Goal: Information Seeking & Learning: Check status

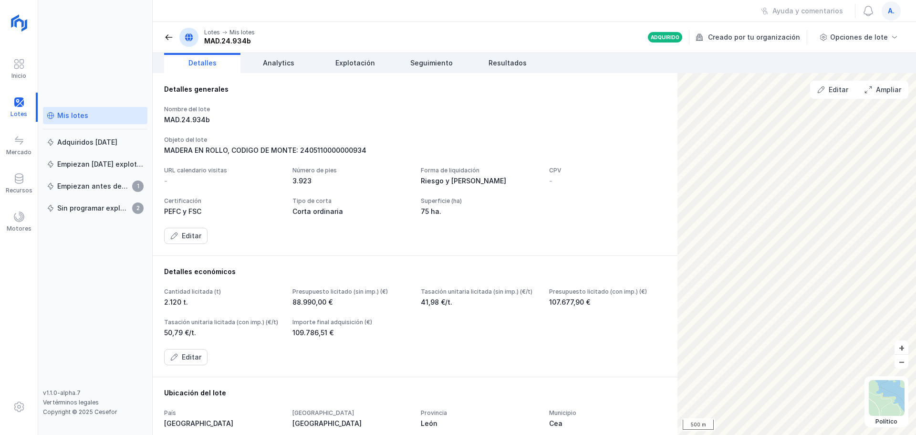
click at [68, 114] on div "Mis lotes" at bounding box center [72, 116] width 31 height 10
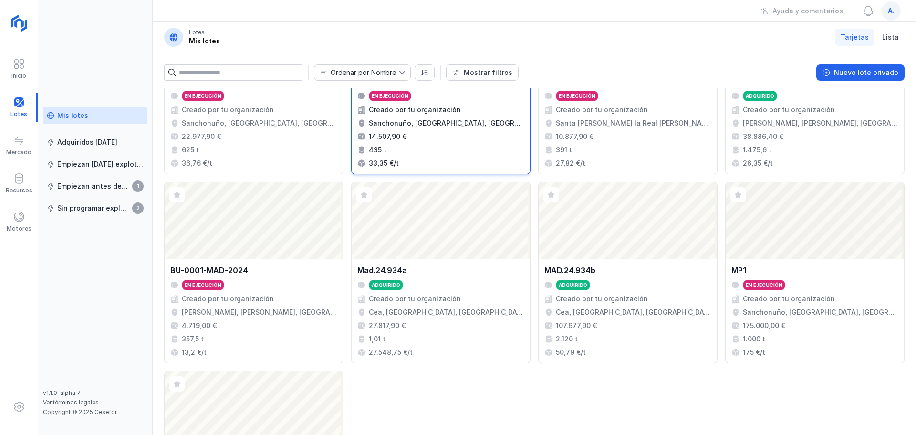
scroll to position [143, 0]
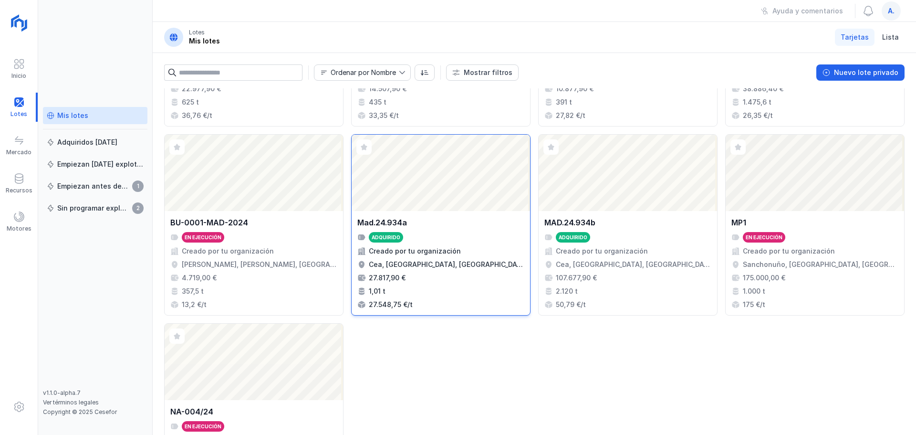
click at [450, 187] on div "Abrir lote" at bounding box center [441, 173] width 178 height 76
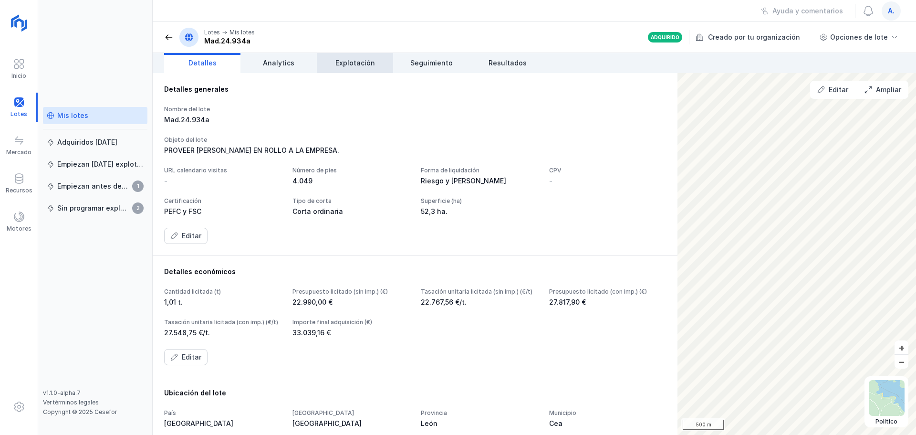
click at [361, 61] on span "Explotación" at bounding box center [355, 63] width 40 height 10
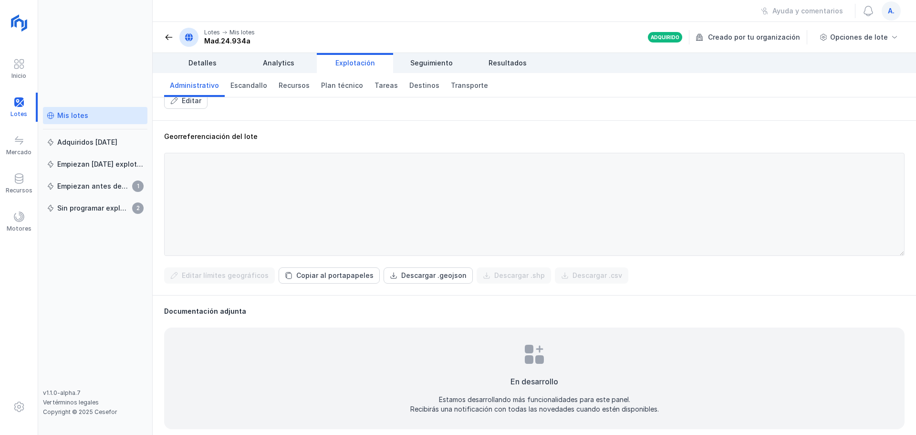
scroll to position [288, 0]
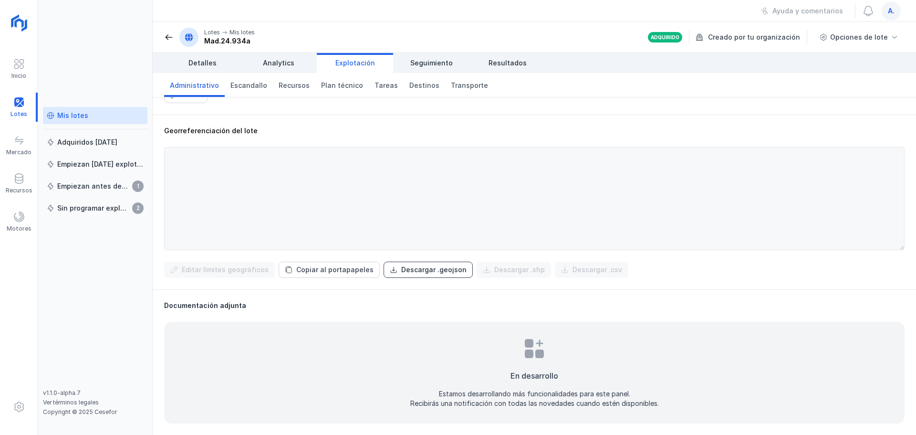
click at [417, 269] on div "Descargar .geojson" at bounding box center [433, 270] width 65 height 10
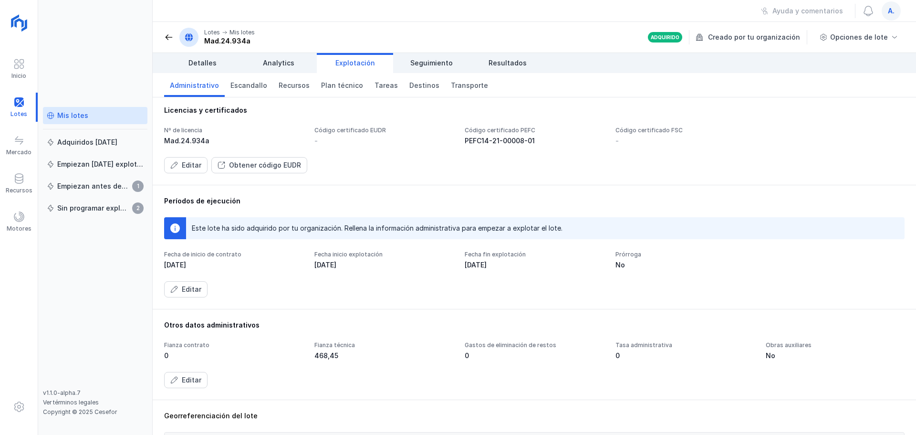
scroll to position [0, 0]
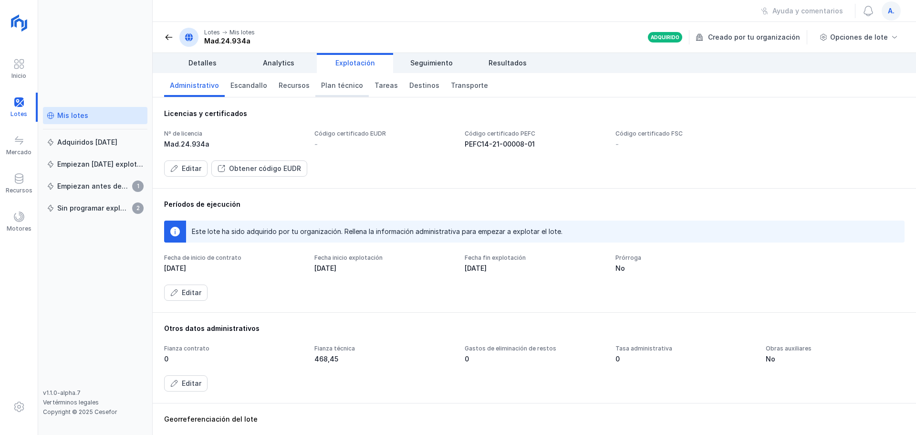
click at [330, 84] on span "Plan técnico" at bounding box center [342, 86] width 42 height 10
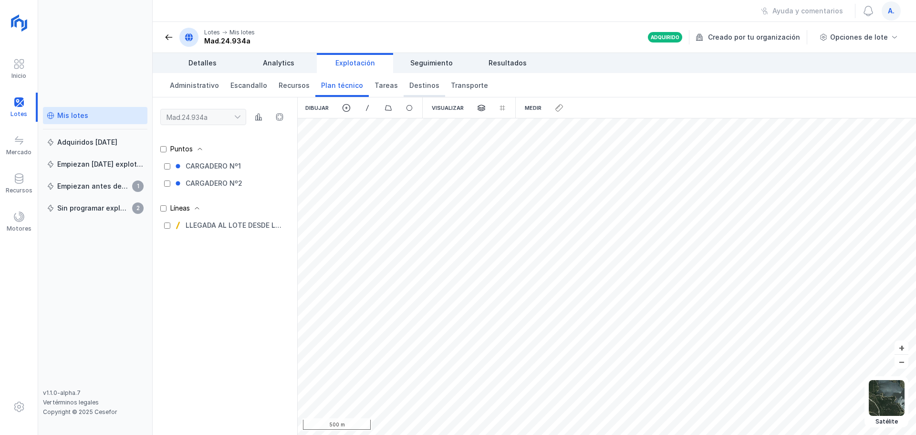
click at [409, 85] on span "Destinos" at bounding box center [424, 86] width 30 height 10
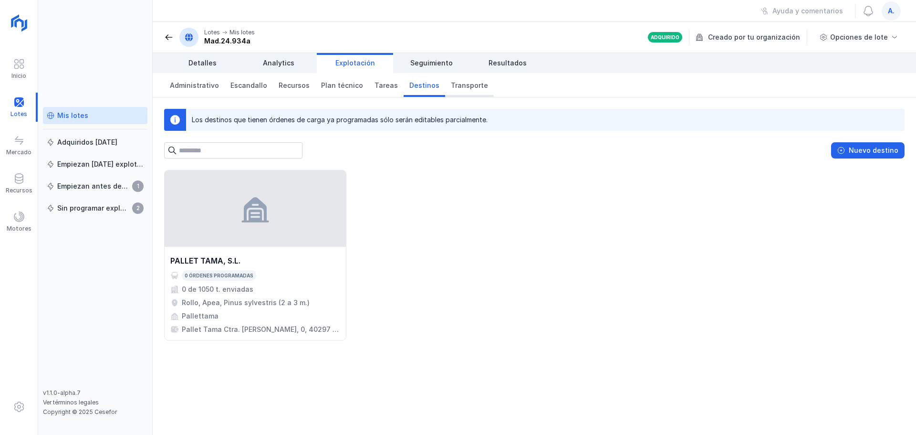
click at [451, 84] on span "Transporte" at bounding box center [469, 86] width 37 height 10
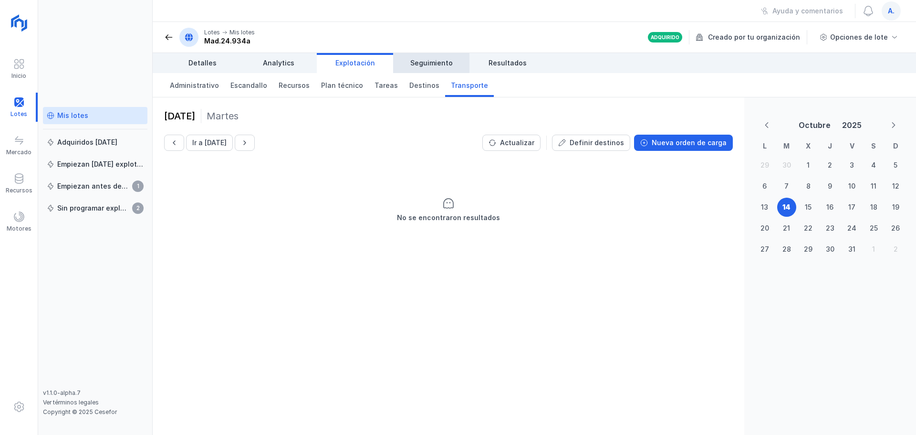
click at [442, 63] on span "Seguimiento" at bounding box center [431, 63] width 42 height 10
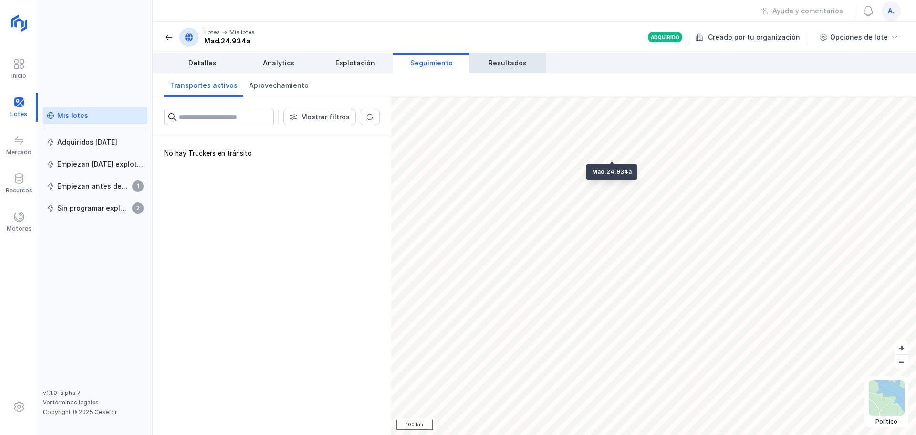
click at [487, 63] on link "Resultados" at bounding box center [507, 63] width 76 height 20
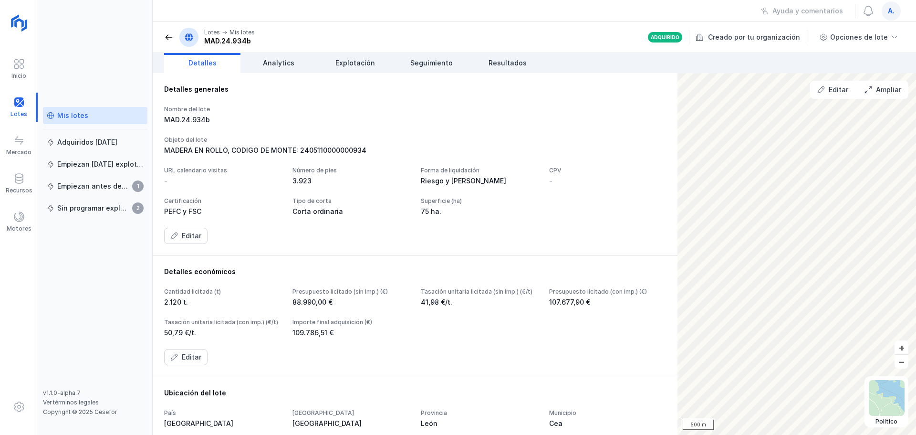
click at [71, 116] on div "Mis lotes" at bounding box center [72, 116] width 31 height 10
